Goal: Find specific page/section: Find specific page/section

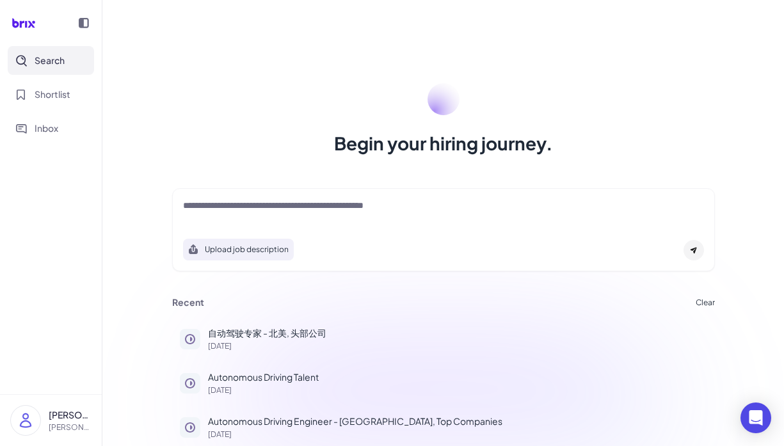
click at [384, 72] on div "Begin your hiring journey. Upload job description Job Titles Location Years of …" at bounding box center [443, 223] width 682 height 446
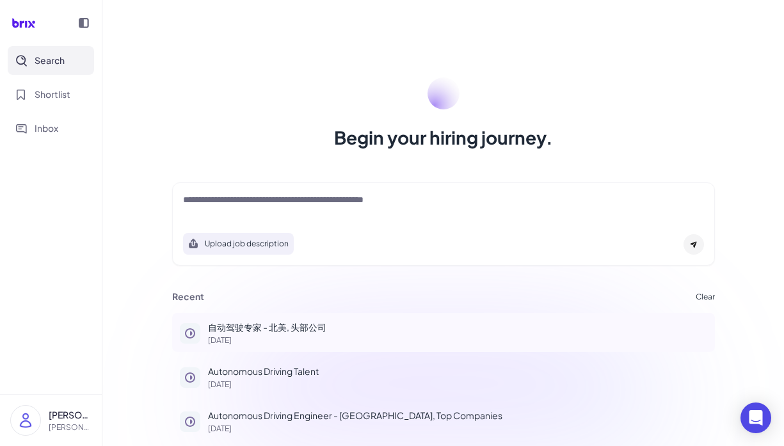
click at [241, 334] on div "自动驾驶专家 - 北美, 头部公司 [DATE]" at bounding box center [457, 333] width 499 height 24
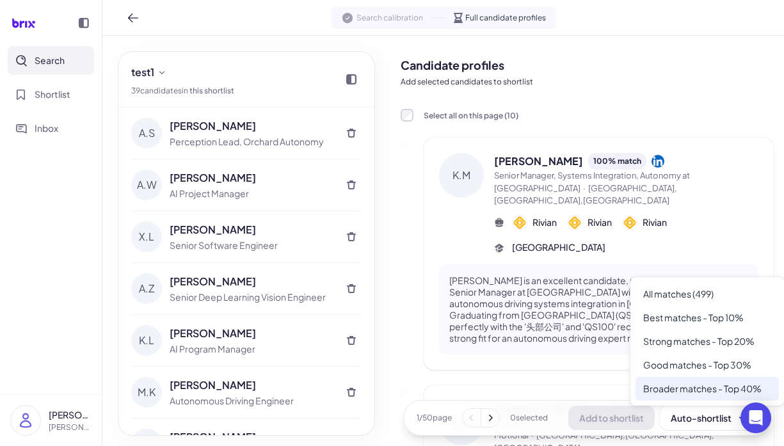
click at [679, 389] on div "Broader matches - Top 40%" at bounding box center [707, 389] width 143 height 24
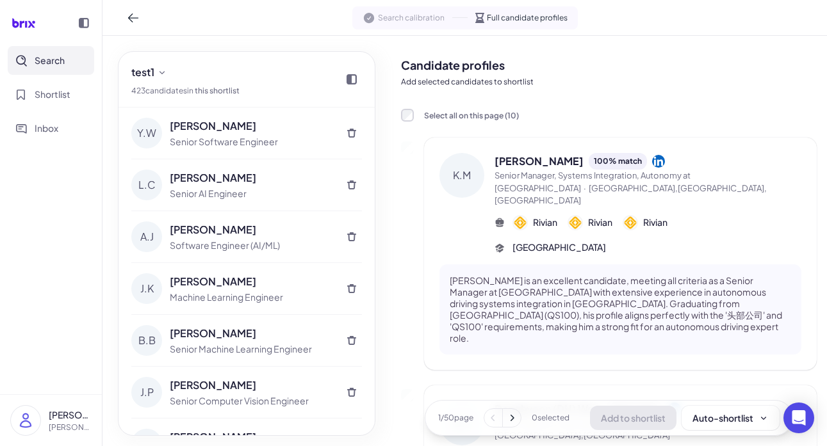
click at [67, 52] on button "Search" at bounding box center [51, 60] width 86 height 29
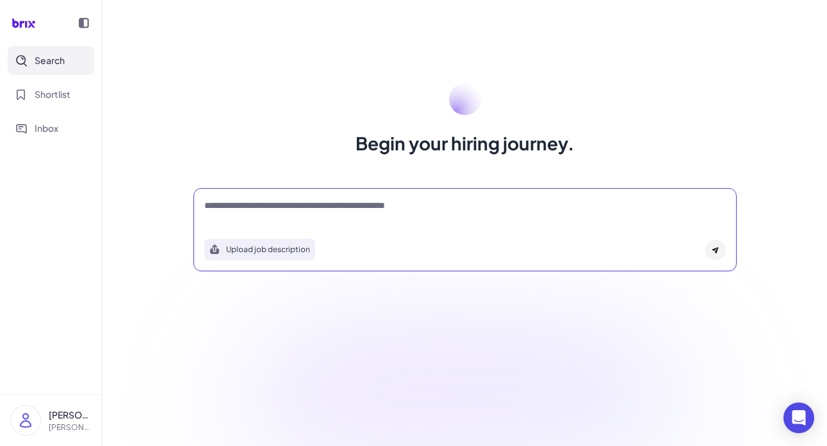
drag, startPoint x: 330, startPoint y: 213, endPoint x: 328, endPoint y: 204, distance: 9.7
click at [329, 213] on textarea at bounding box center [464, 206] width 521 height 15
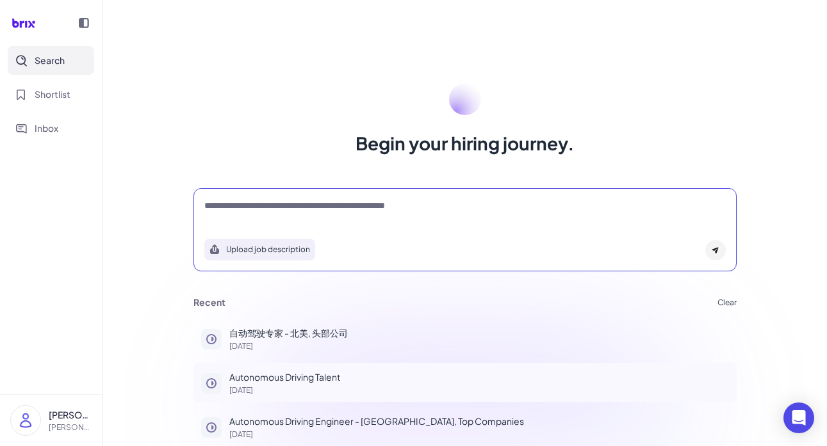
scroll to position [6, 0]
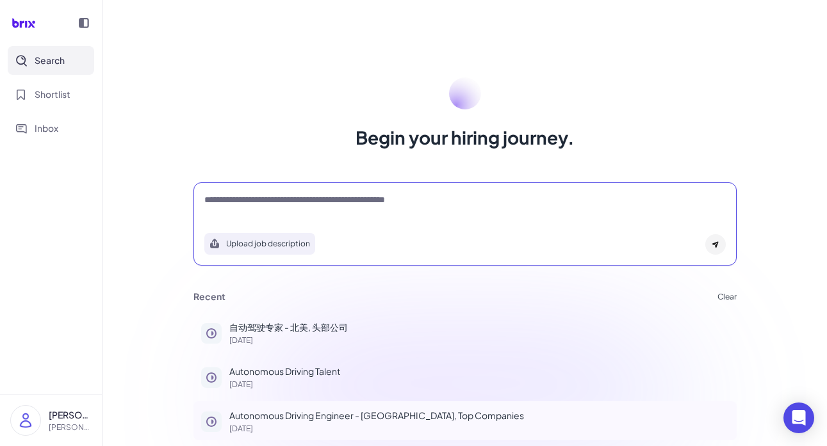
click at [316, 414] on p "Autonomous Driving Engineer - [GEOGRAPHIC_DATA], Top Companies" at bounding box center [478, 415] width 499 height 13
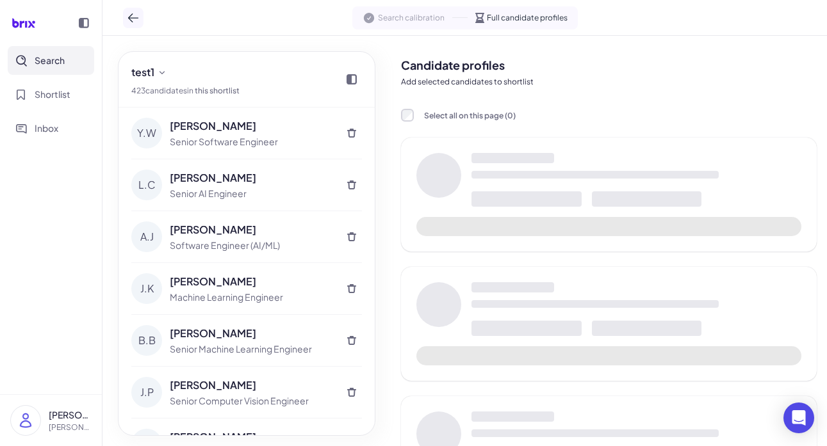
click at [130, 24] on icon at bounding box center [133, 18] width 13 height 13
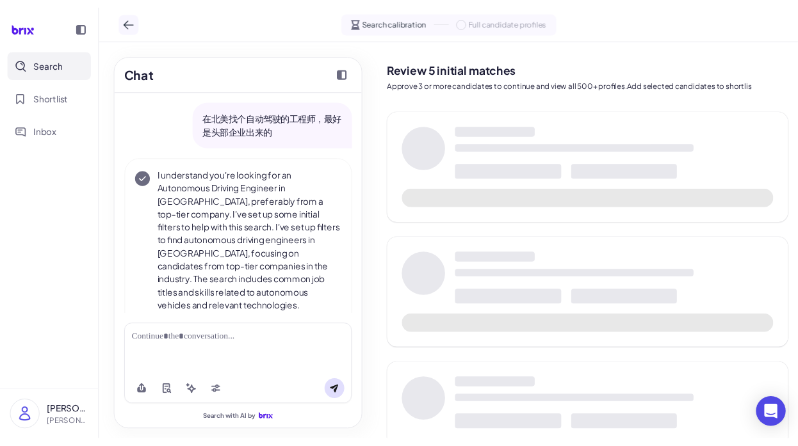
scroll to position [36, 0]
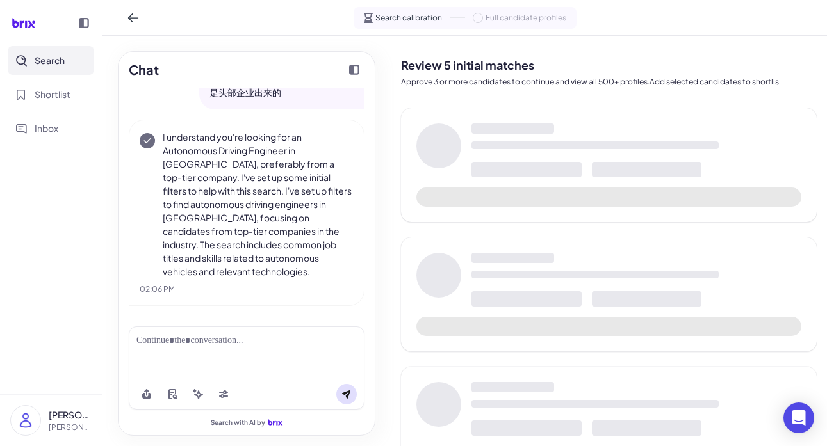
click at [90, 28] on div at bounding box center [84, 23] width 26 height 26
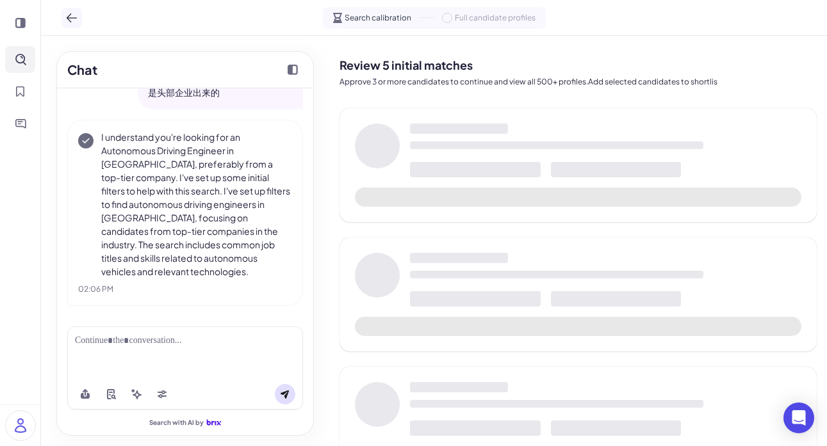
click at [77, 20] on icon at bounding box center [71, 18] width 13 height 13
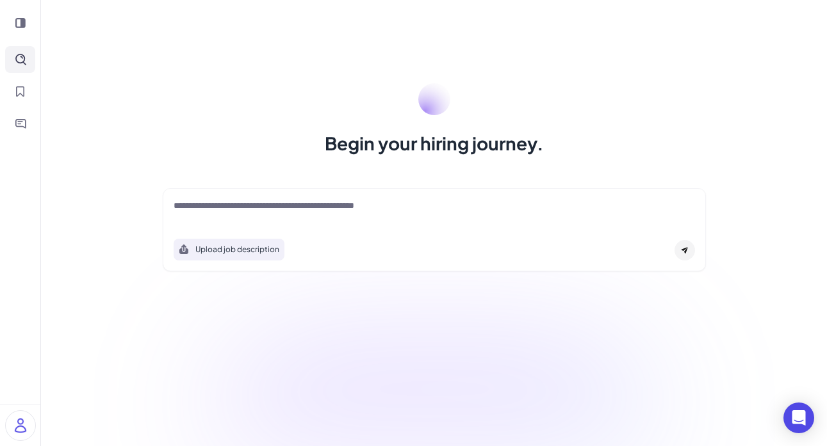
click at [12, 29] on div at bounding box center [20, 23] width 30 height 26
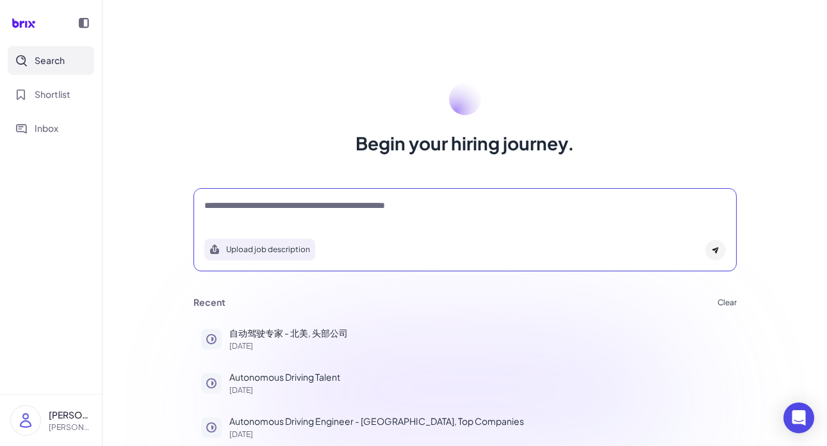
click at [300, 212] on textarea at bounding box center [464, 206] width 521 height 15
type textarea "*"
type textarea "**********"
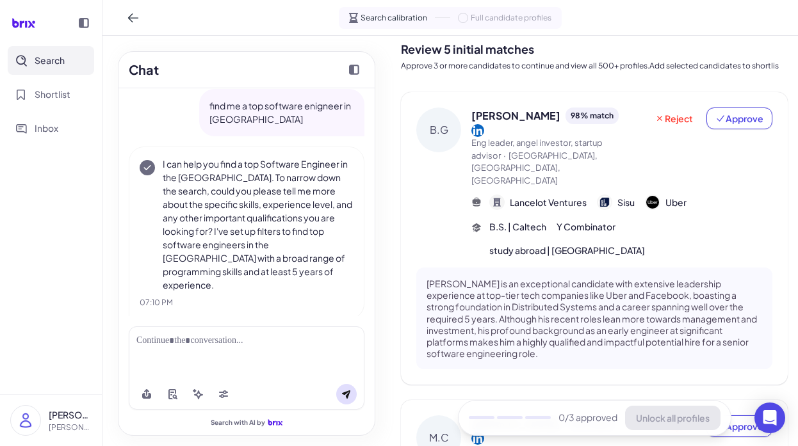
scroll to position [1090, 0]
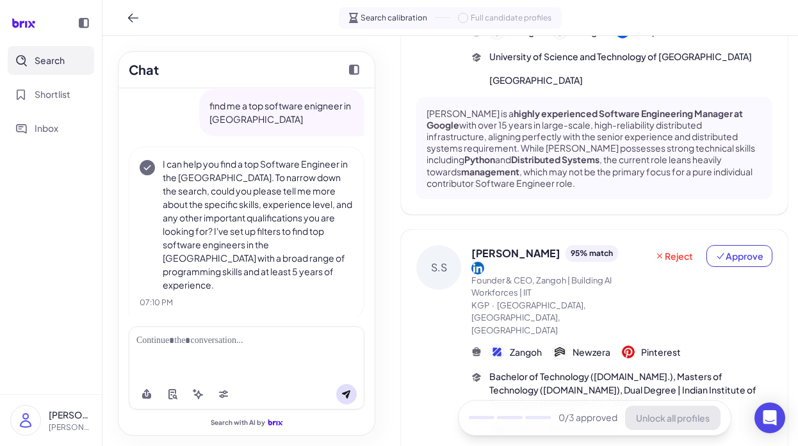
click at [255, 344] on div at bounding box center [246, 340] width 220 height 13
